Goal: Check status: Check status

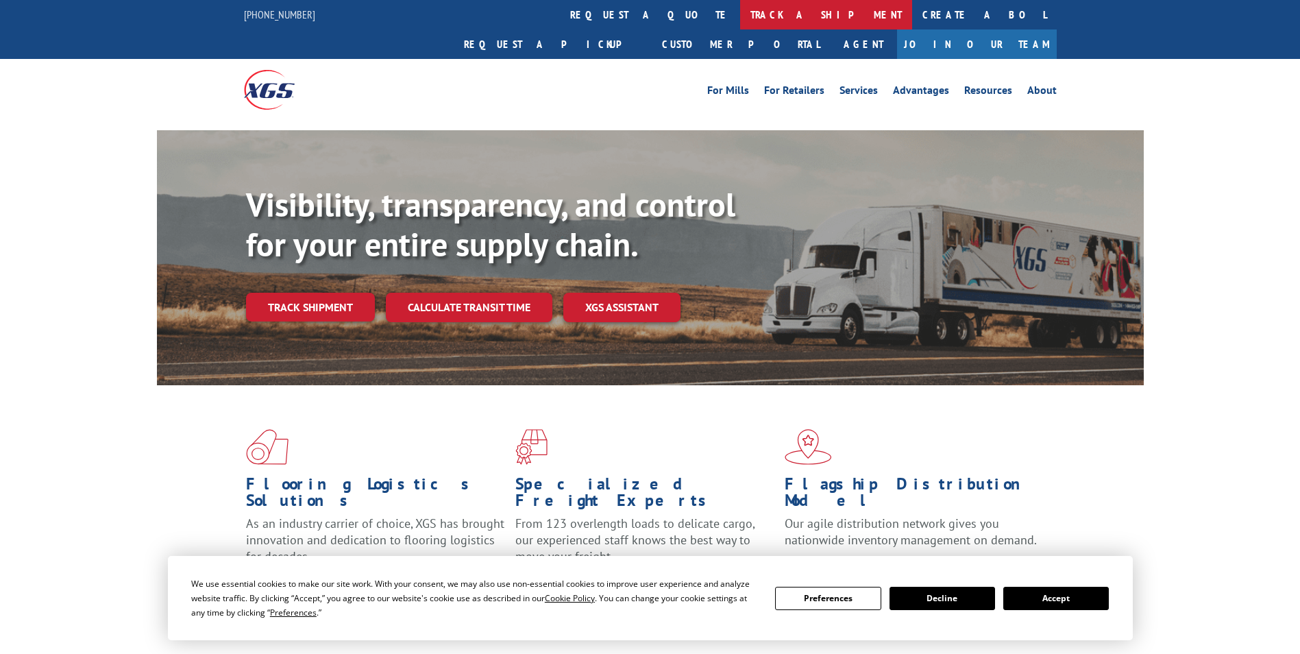
click at [740, 14] on link "track a shipment" at bounding box center [826, 14] width 172 height 29
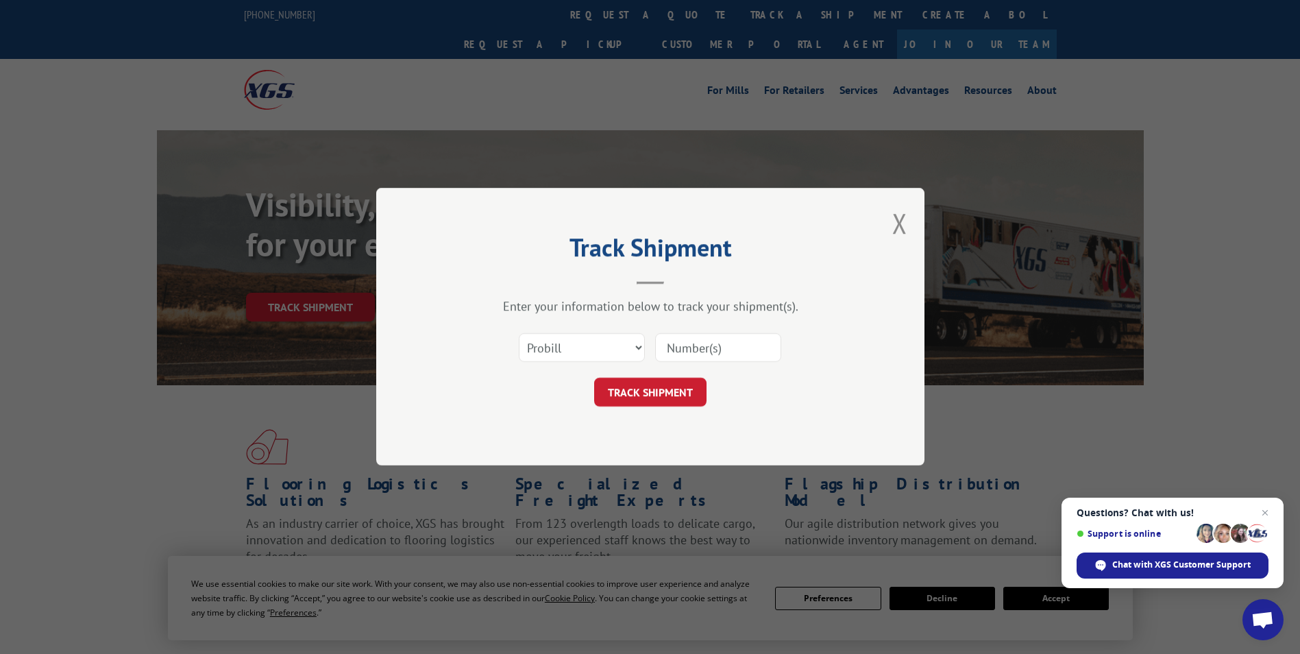
click at [700, 350] on input at bounding box center [718, 348] width 126 height 29
paste input "15472437"
type input "15472437"
click at [658, 389] on button "TRACK SHIPMENT" at bounding box center [650, 392] width 112 height 29
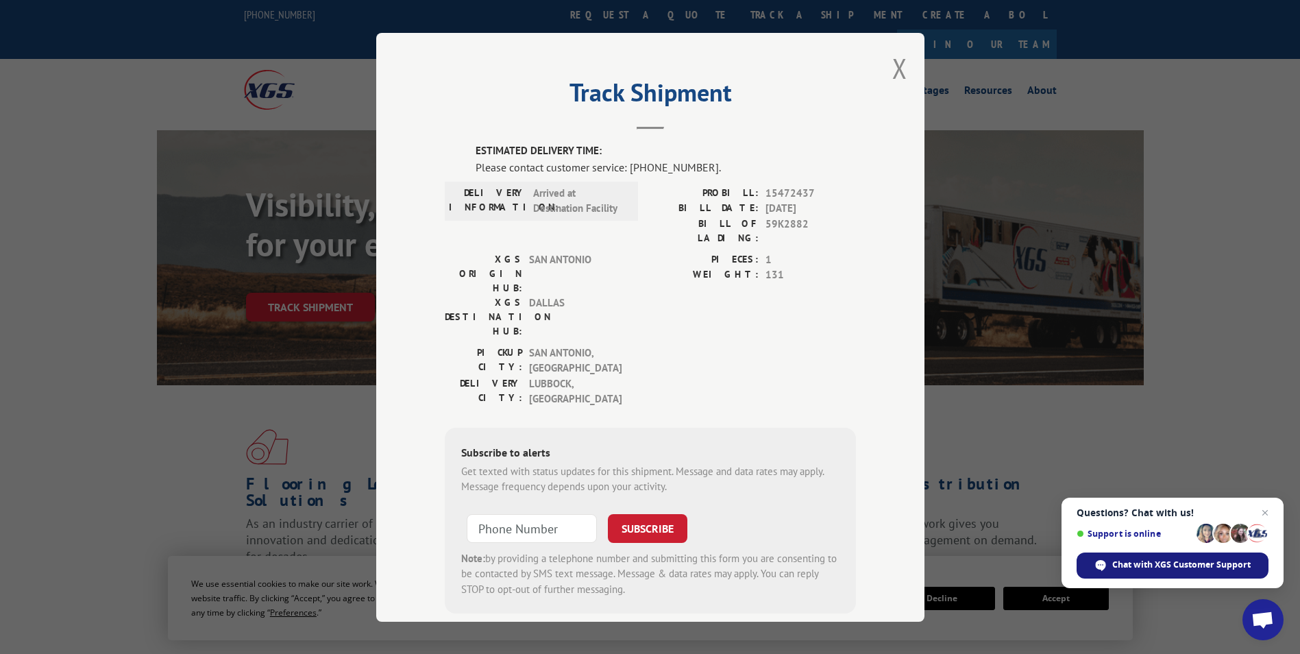
click at [1142, 561] on span "Chat with XGS Customer Support" at bounding box center [1181, 565] width 138 height 12
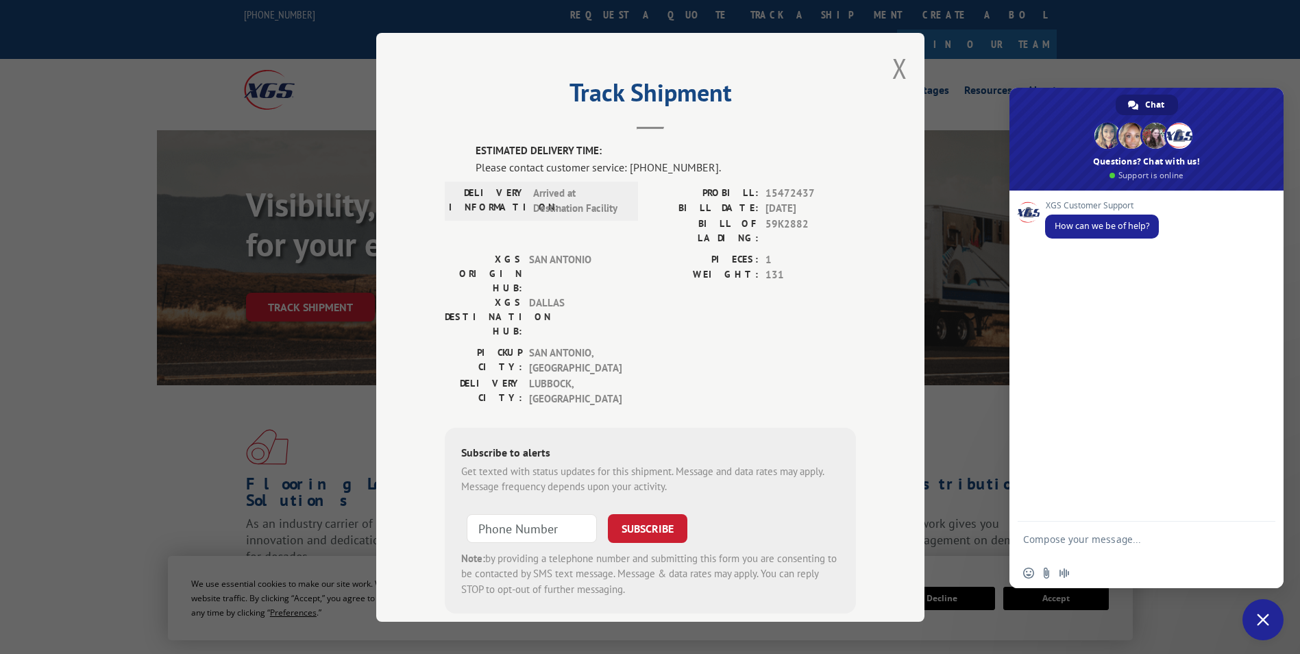
click at [1077, 543] on textarea "Compose your message..." at bounding box center [1131, 545] width 217 height 25
type textarea "Can I please get an ETA for Pro Bill 15472437"
click at [1257, 542] on span "Send" at bounding box center [1260, 541] width 10 height 10
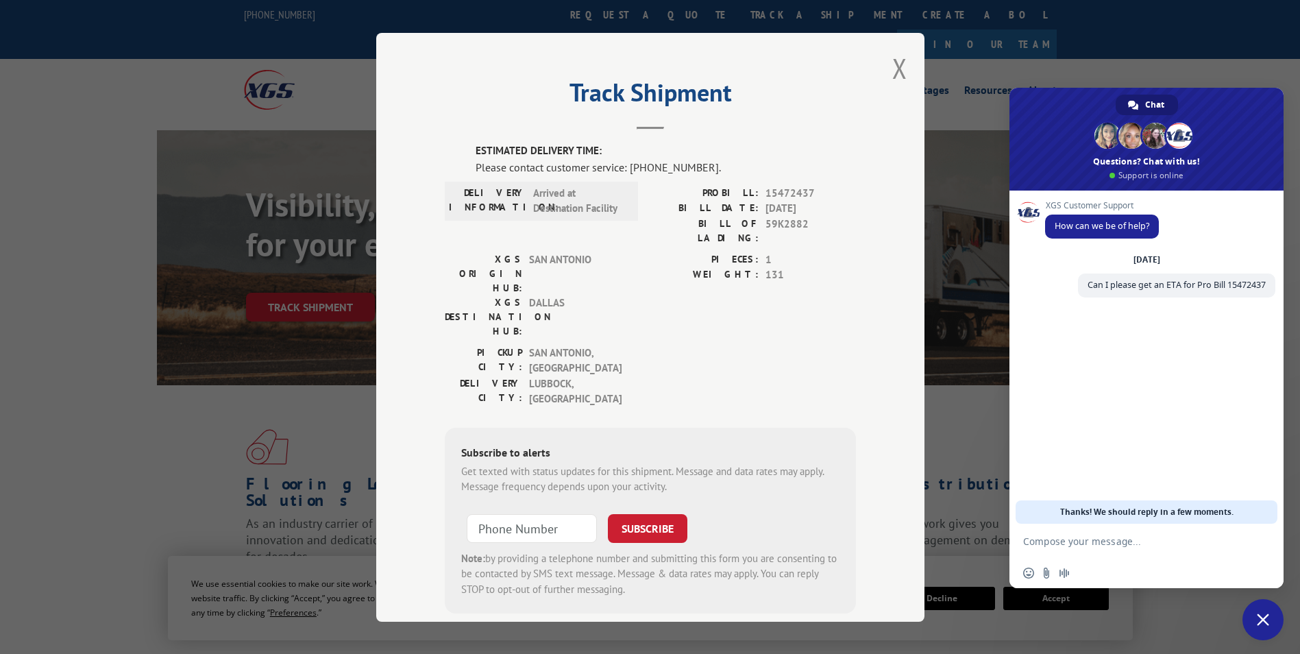
click at [1177, 546] on textarea "Compose your message..." at bounding box center [1131, 541] width 217 height 12
type textarea "Customer [PERSON_NAME]"
click at [1258, 534] on span "Send" at bounding box center [1259, 541] width 23 height 23
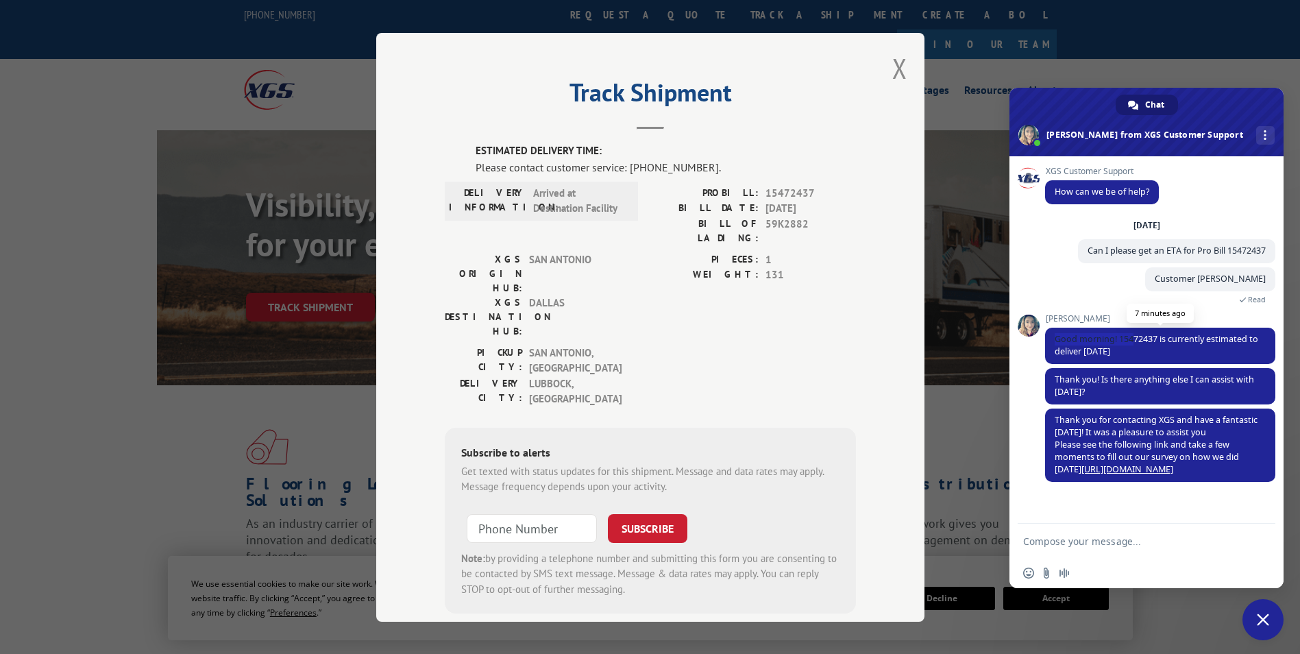
drag, startPoint x: 1057, startPoint y: 338, endPoint x: 1134, endPoint y: 345, distance: 76.4
click at [1134, 345] on span "Good morning! 15472437 is currently estimated to deliver [DATE]" at bounding box center [1160, 346] width 230 height 36
drag, startPoint x: 1134, startPoint y: 345, endPoint x: 1115, endPoint y: 337, distance: 20.0
click at [1115, 337] on span "Good morning! 15472437 is currently estimated to deliver [DATE]" at bounding box center [1157, 345] width 204 height 24
drag, startPoint x: 1055, startPoint y: 339, endPoint x: 1147, endPoint y: 352, distance: 93.5
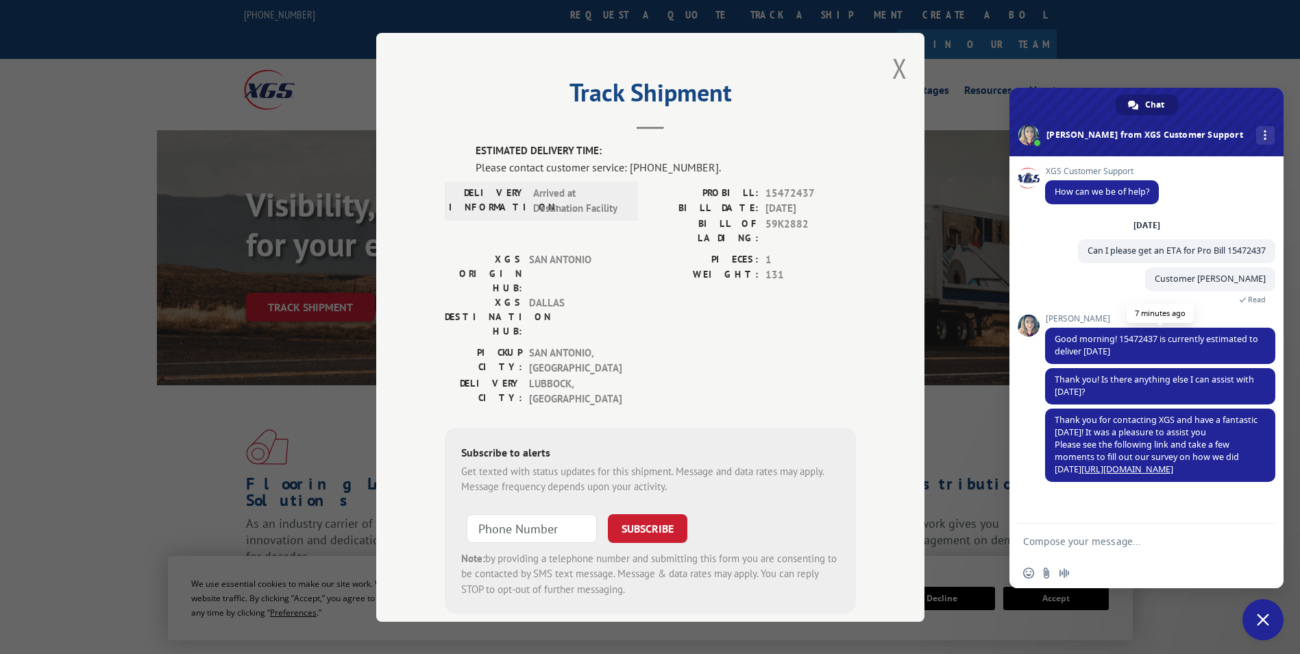
click at [1147, 352] on span "Good morning! 15472437 is currently estimated to deliver [DATE]" at bounding box center [1160, 346] width 230 height 36
drag, startPoint x: 1147, startPoint y: 352, endPoint x: 1115, endPoint y: 340, distance: 34.5
copy span "Good morning! 15472437 is currently estimated to deliver [DATE]"
